Goal: Complete application form

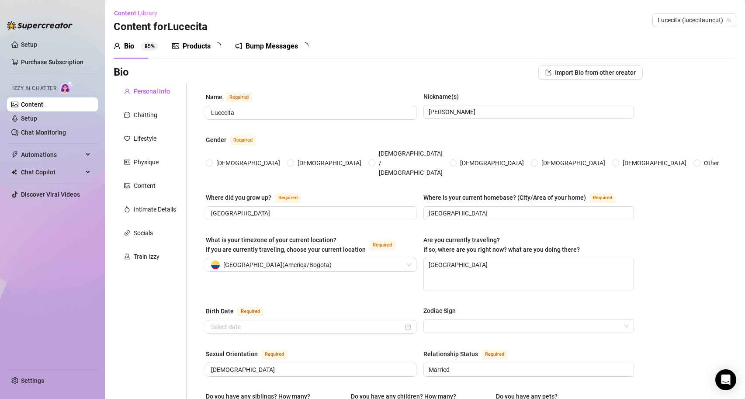
type input "Lucecita"
type input "[PERSON_NAME]"
type input "[GEOGRAPHIC_DATA]"
type textarea "[GEOGRAPHIC_DATA]"
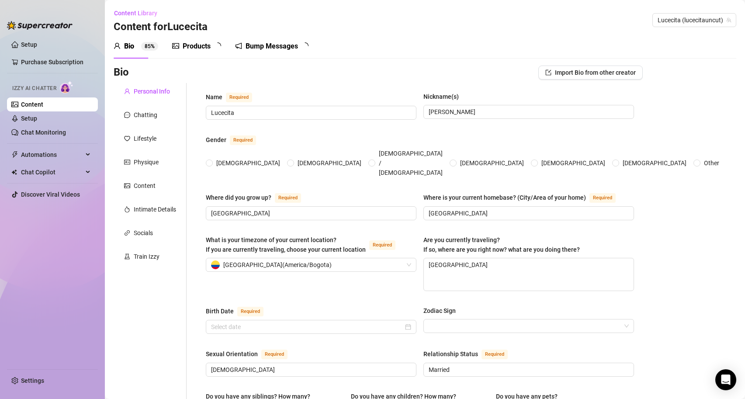
type input "[DEMOGRAPHIC_DATA]"
type input "Married"
type input "I'm a fitness influencer."
type input "I used to be a professional fitness athlete but now I'm focusing on being a fit…"
type textarea "My goal is to some day own my own fitness gym. I would love to have somewhere I…"
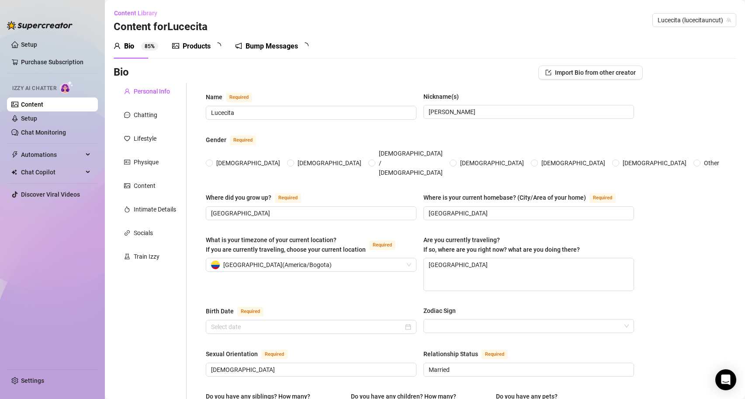
type textarea "So I went to film this super motivational “leg day” video at the gym. I had my …"
type textarea "I look like I live in the gym, but I’ll demolish an entire pizza by myself afte…"
radio input "true"
type input "[DATE]"
click at [152, 258] on div "Train Izzy" at bounding box center [147, 257] width 26 height 10
